Goal: Transaction & Acquisition: Download file/media

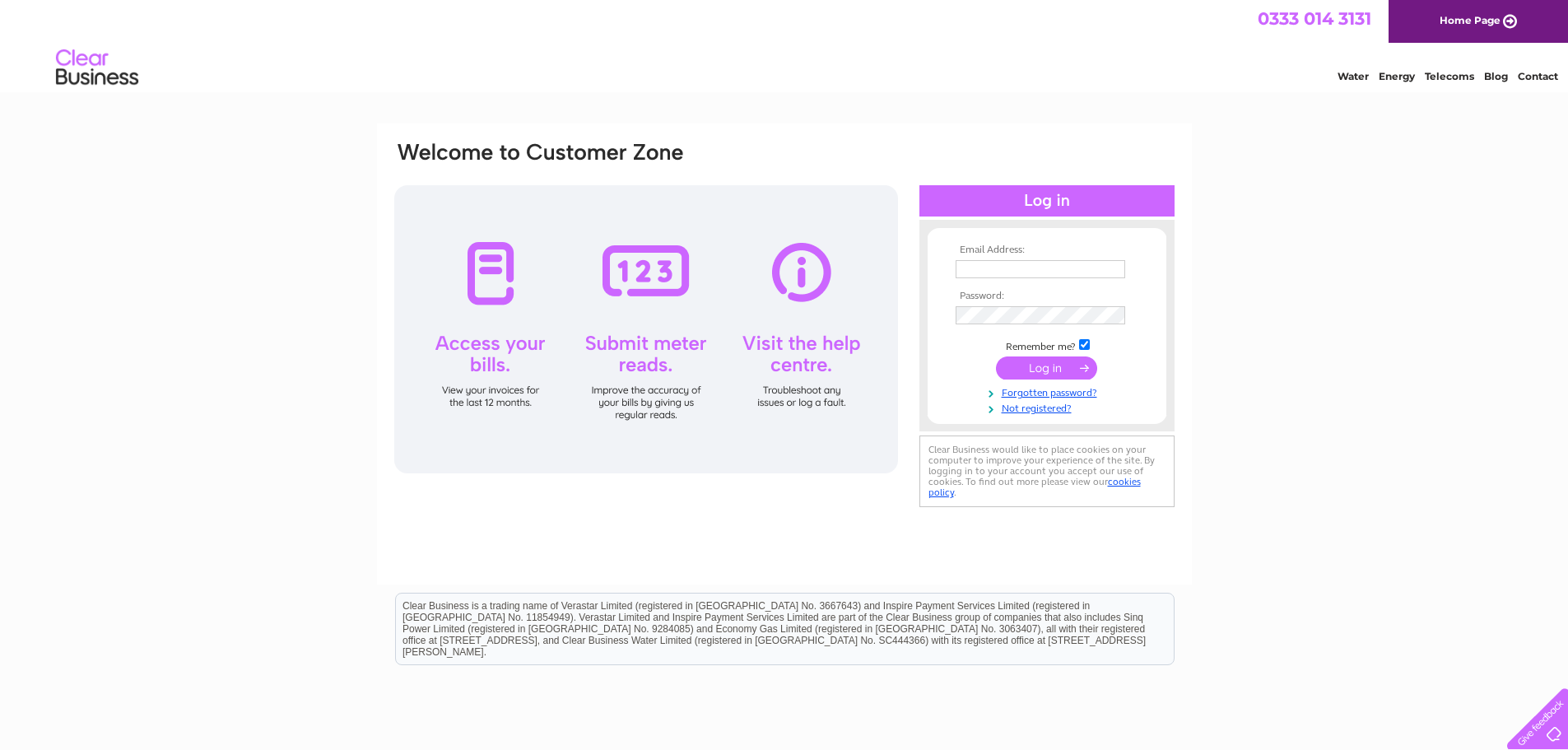
type input "accounts@atbesthandlers.co.uk"
click at [1054, 361] on input "submit" at bounding box center [1047, 368] width 102 height 23
click at [1051, 366] on input "submit" at bounding box center [1047, 368] width 102 height 23
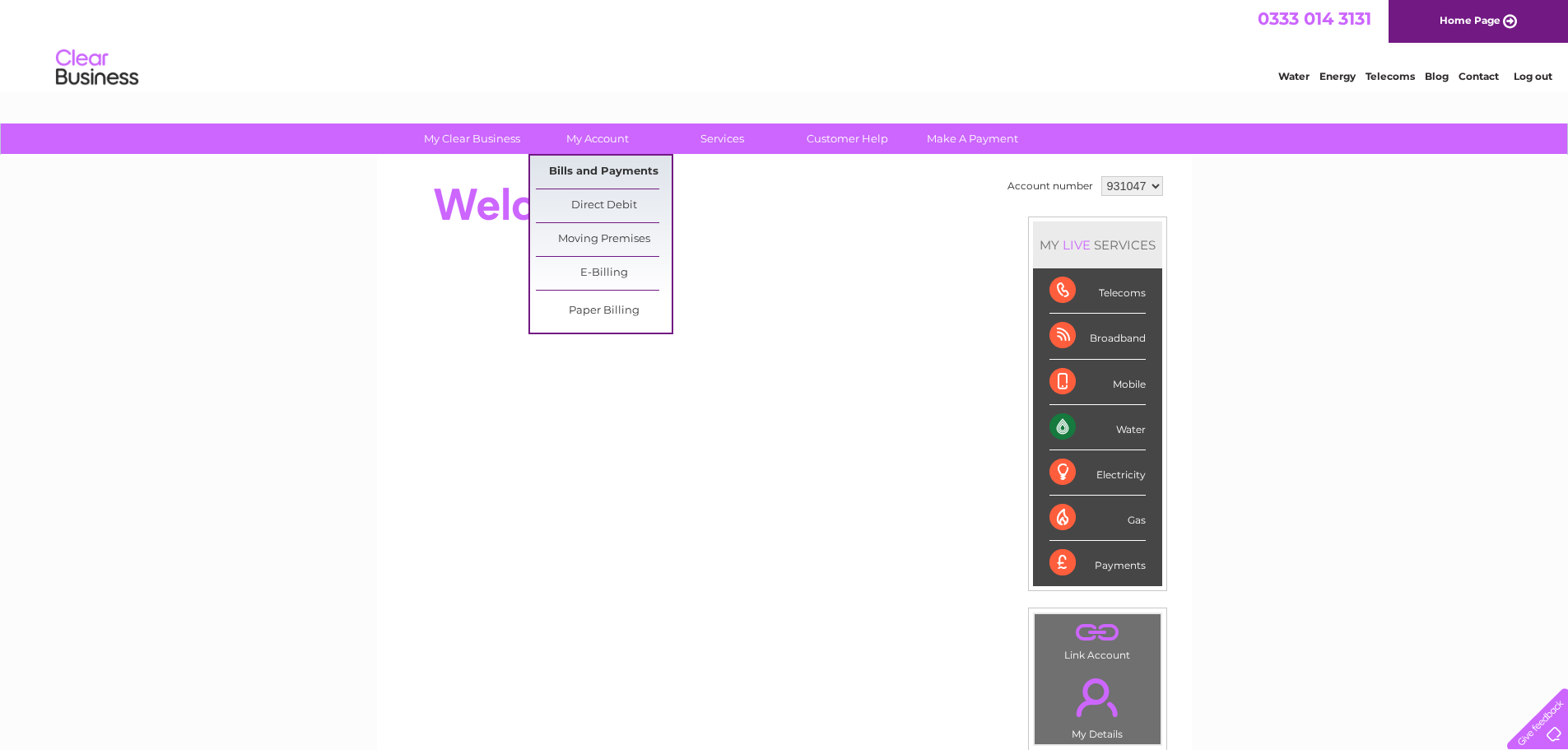
click at [604, 167] on link "Bills and Payments" at bounding box center [604, 171] width 136 height 33
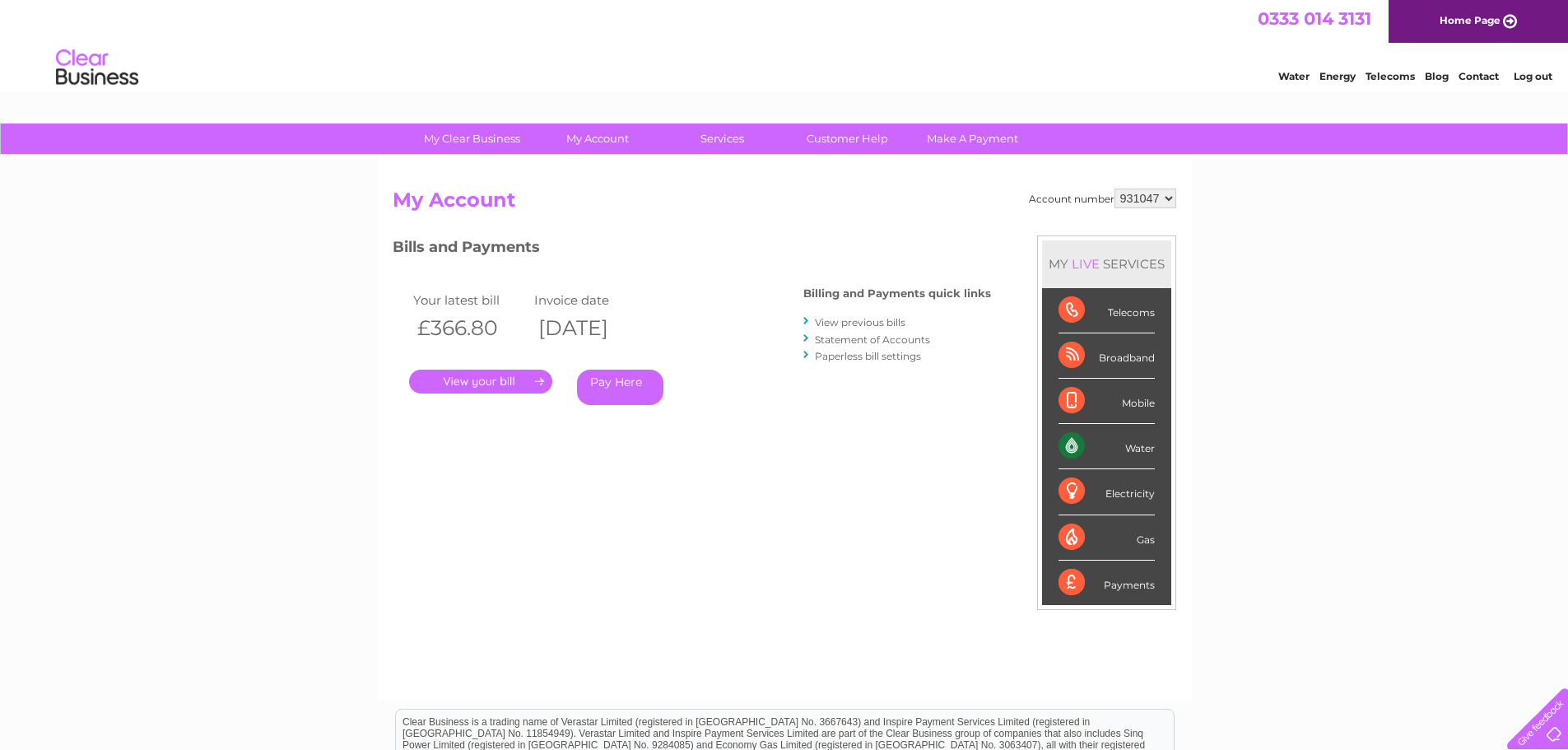
click at [464, 388] on link "." at bounding box center [481, 381] width 144 height 24
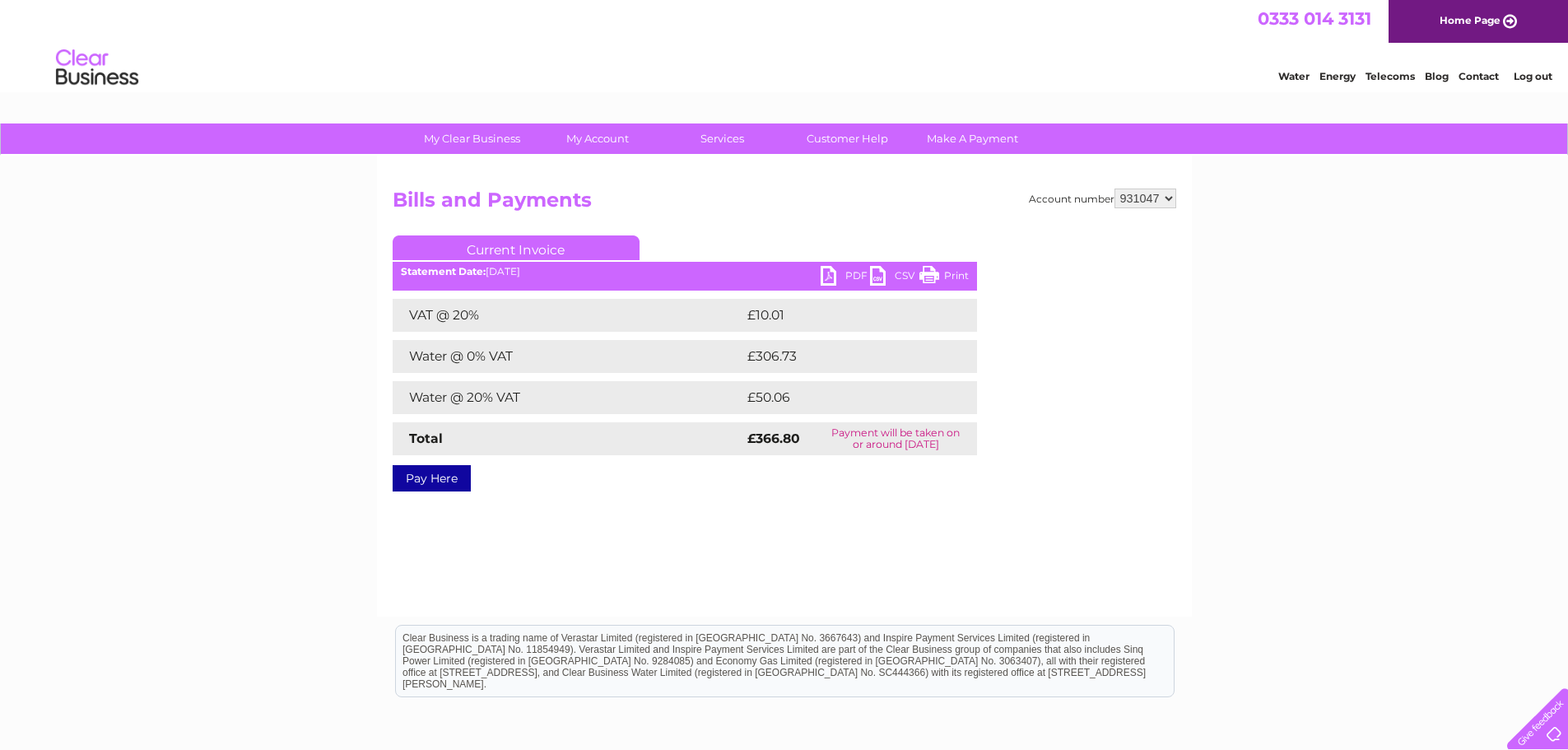
click at [824, 277] on link "PDF" at bounding box center [846, 278] width 50 height 24
